Goal: Navigation & Orientation: Find specific page/section

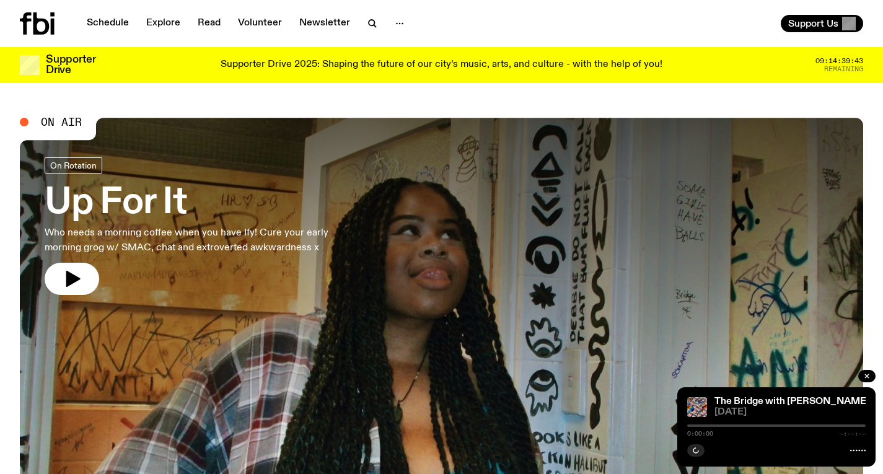
click at [292, 215] on h3 "Up For It" at bounding box center [203, 203] width 317 height 35
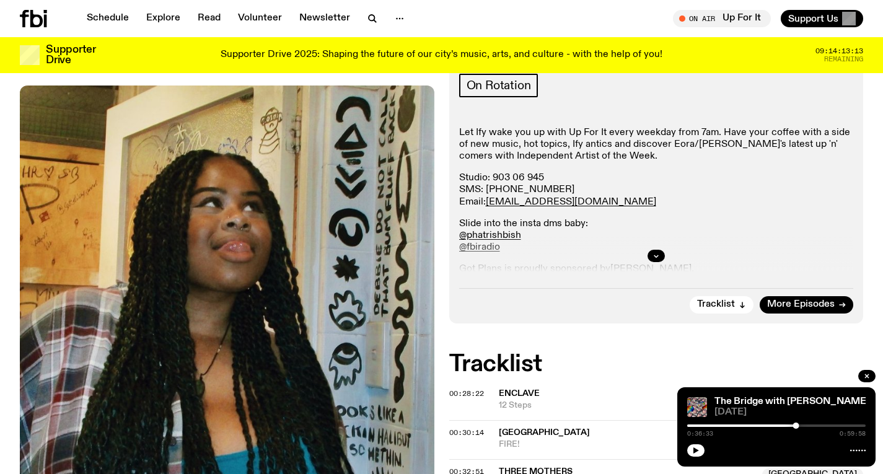
scroll to position [201, 0]
click at [116, 20] on link "Schedule" at bounding box center [107, 18] width 57 height 17
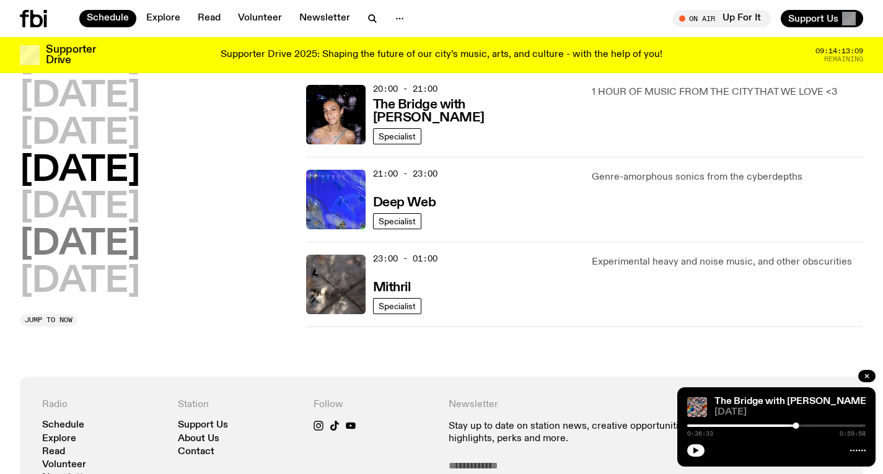
click at [102, 243] on h2 "[DATE]" at bounding box center [80, 244] width 120 height 35
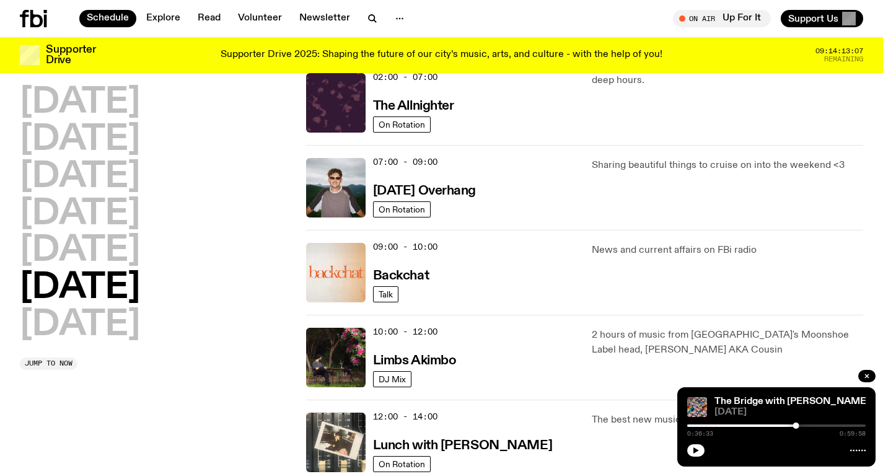
scroll to position [131, 0]
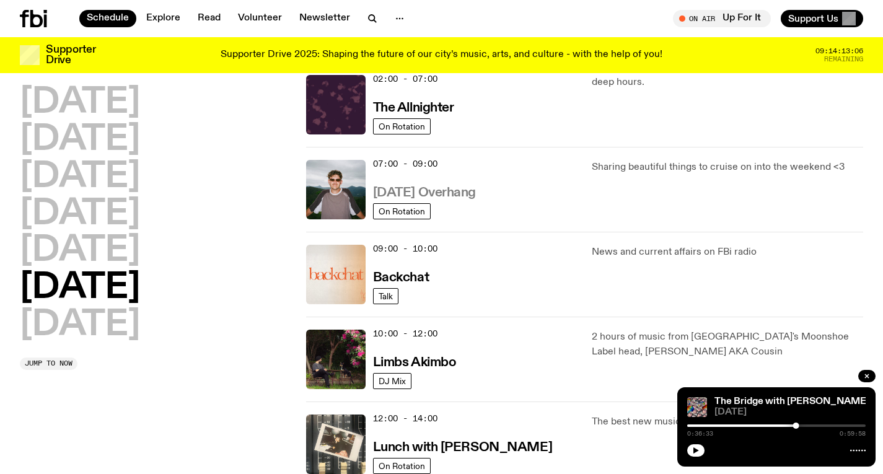
click at [424, 195] on h3 "[DATE] Overhang" at bounding box center [424, 192] width 103 height 13
